Goal: Navigation & Orientation: Find specific page/section

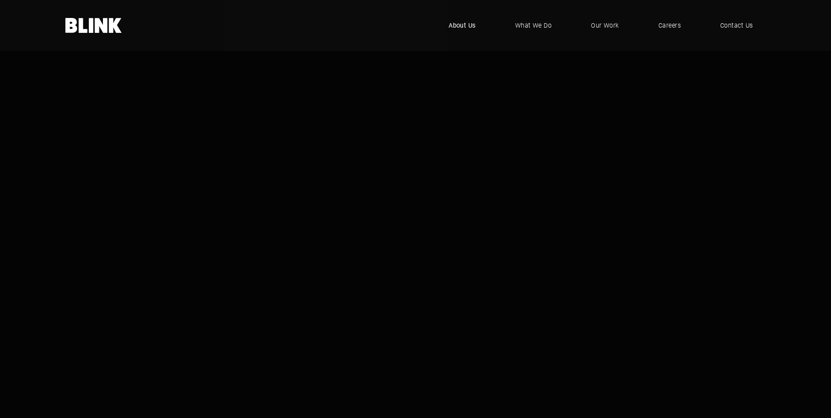
click at [464, 24] on span "About Us" at bounding box center [461, 26] width 27 height 10
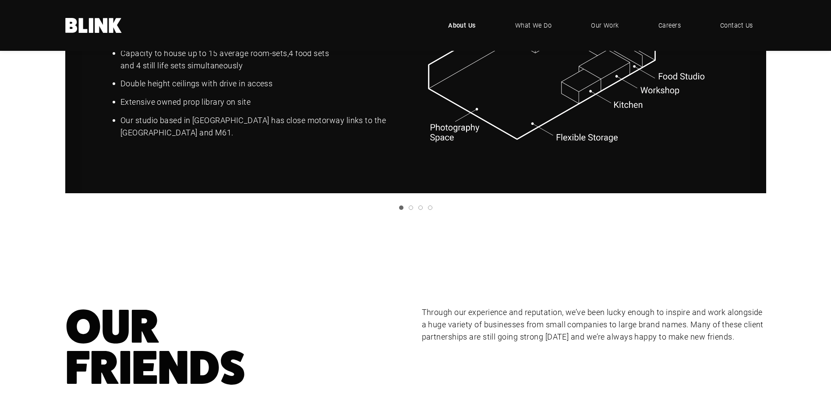
scroll to position [1138, 0]
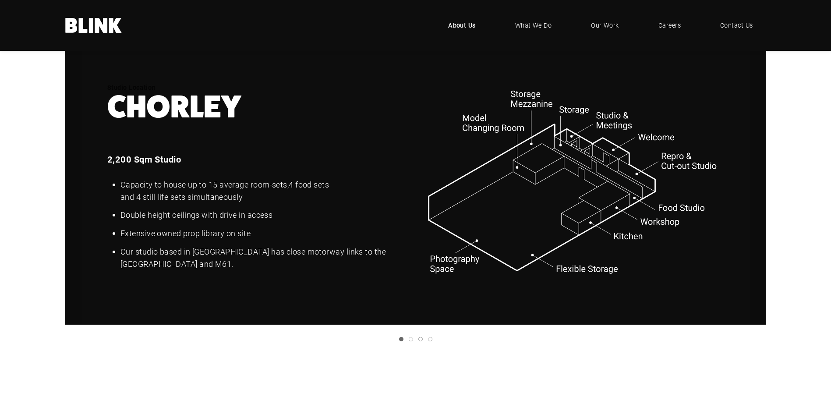
click at [0, 0] on icon "Next slide" at bounding box center [0, 0] width 0 height 0
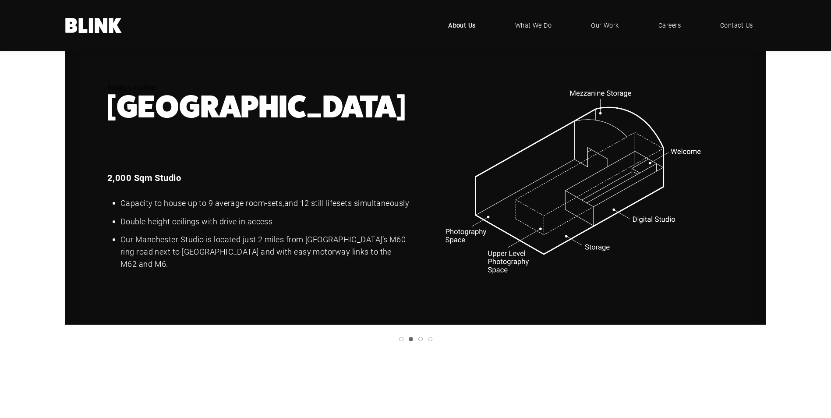
click at [0, 0] on icon "Next slide" at bounding box center [0, 0] width 0 height 0
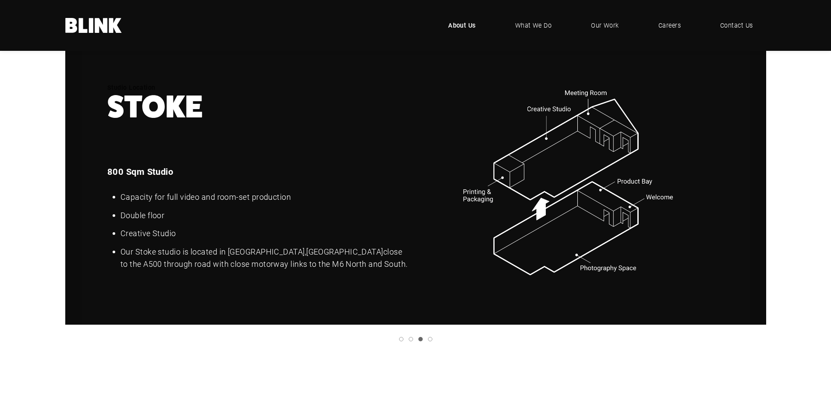
click at [0, 0] on icon "Previous slide" at bounding box center [0, 0] width 0 height 0
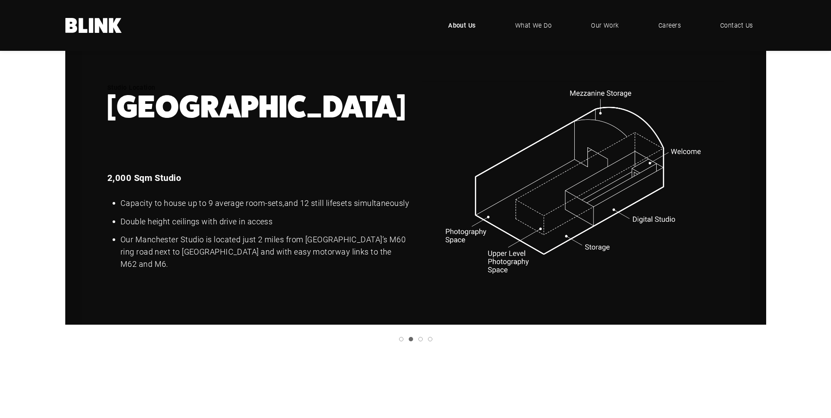
click at [0, 0] on icon "Previous slide" at bounding box center [0, 0] width 0 height 0
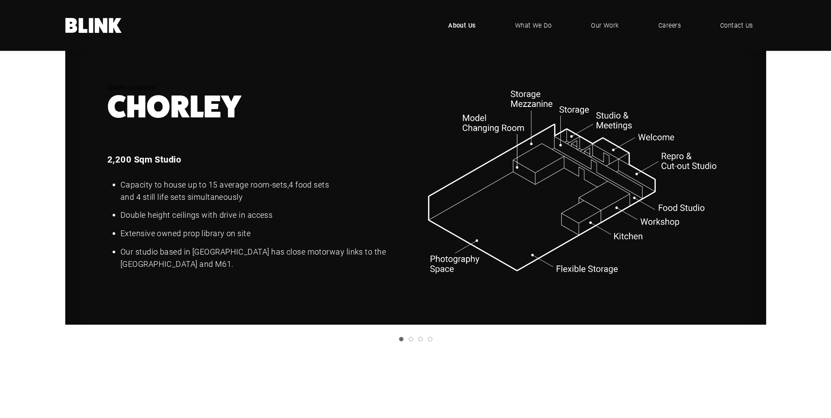
click at [0, 0] on icon "Next slide" at bounding box center [0, 0] width 0 height 0
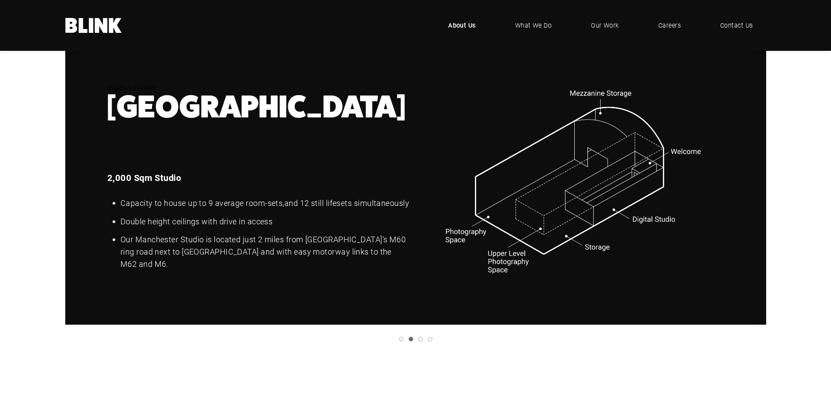
click at [0, 0] on icon "Next slide" at bounding box center [0, 0] width 0 height 0
